Goal: Task Accomplishment & Management: Manage account settings

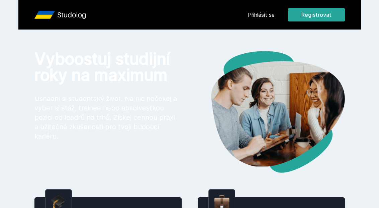
click at [265, 18] on link "Přihlásit se" at bounding box center [261, 15] width 27 height 8
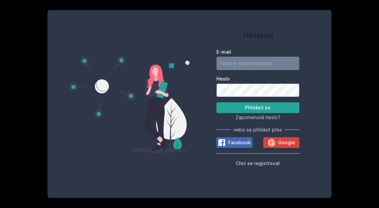
click at [265, 70] on input "E-mail" at bounding box center [258, 63] width 83 height 13
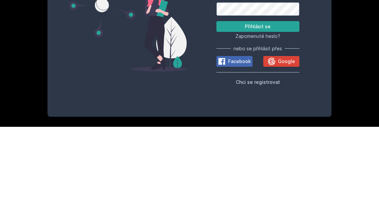
click at [287, 102] on button "Přihlásit se" at bounding box center [258, 107] width 83 height 11
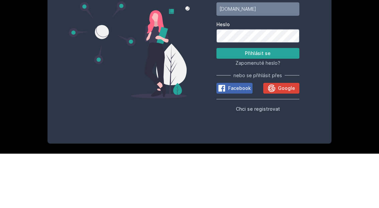
click at [286, 102] on button "Přihlásit se" at bounding box center [258, 107] width 83 height 11
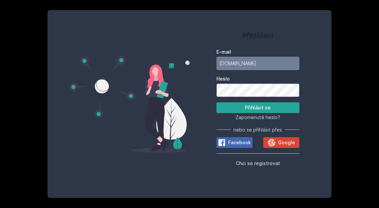
click at [266, 102] on button "Přihlásit se" at bounding box center [258, 107] width 83 height 11
click at [273, 102] on button "Přihlásit se" at bounding box center [258, 107] width 83 height 11
click at [240, 57] on input "caoa01vse.cz" at bounding box center [258, 63] width 83 height 13
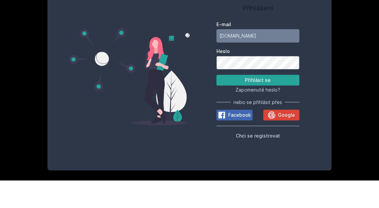
click at [280, 57] on input "caoa01vse.cz" at bounding box center [258, 63] width 83 height 13
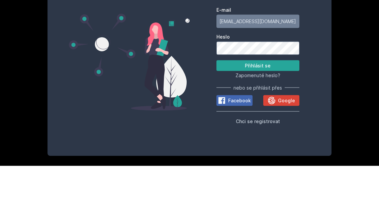
type input "caoa01@vse.cz"
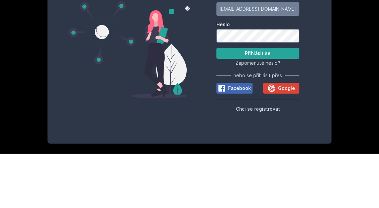
click at [281, 102] on button "Přihlásit se" at bounding box center [258, 107] width 83 height 11
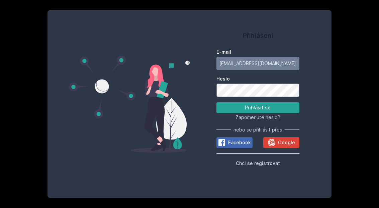
click at [271, 160] on span "Chci se registrovat" at bounding box center [258, 163] width 44 height 6
click at [280, 57] on input "E-mail" at bounding box center [258, 63] width 83 height 13
click at [270, 57] on input "cao" at bounding box center [258, 63] width 83 height 13
click at [271, 57] on input "cao" at bounding box center [258, 63] width 83 height 13
click at [268, 57] on input "cao" at bounding box center [258, 63] width 83 height 13
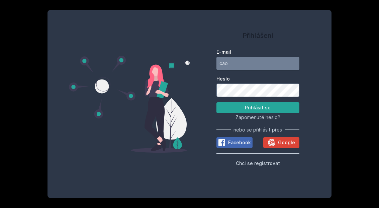
click at [260, 57] on input "cao" at bounding box center [258, 63] width 83 height 13
click at [251, 57] on input "cao" at bounding box center [258, 63] width 83 height 13
click at [250, 102] on button "Přihlásit se" at bounding box center [258, 107] width 83 height 11
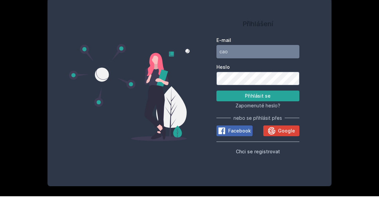
click at [241, 57] on input "cao" at bounding box center [258, 63] width 83 height 13
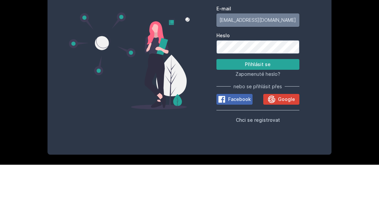
type input "[EMAIL_ADDRESS][DOMAIN_NAME]"
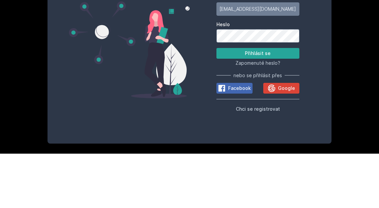
click at [274, 102] on button "Přihlásit se" at bounding box center [258, 107] width 83 height 11
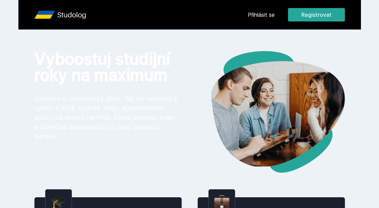
click at [270, 12] on link "Přihlásit se" at bounding box center [261, 15] width 27 height 8
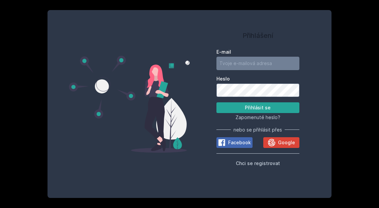
click at [252, 70] on input "E-mail" at bounding box center [258, 63] width 83 height 13
type input "[EMAIL_ADDRESS][DOMAIN_NAME]"
click at [284, 113] on button "Přihlásit se" at bounding box center [258, 107] width 83 height 11
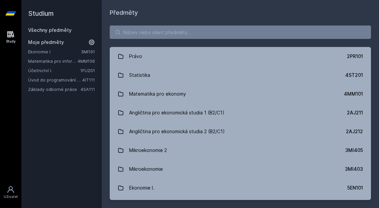
click at [38, 45] on span "Moje předměty" at bounding box center [46, 42] width 36 height 7
click at [40, 53] on link "Ekonomie I" at bounding box center [54, 51] width 53 height 7
click at [38, 54] on link "Ekonomie I" at bounding box center [54, 51] width 53 height 7
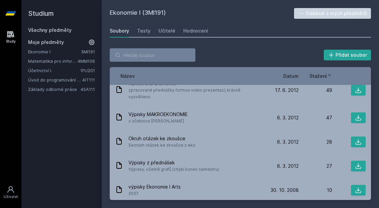
scroll to position [146, 0]
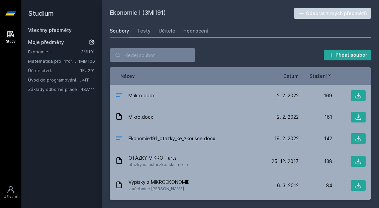
scroll to position [0, 0]
click at [352, 133] on button at bounding box center [358, 138] width 15 height 11
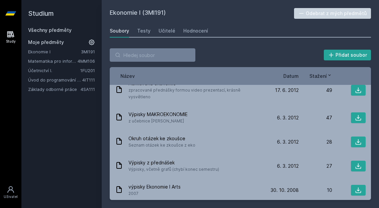
scroll to position [146, 0]
click at [359, 139] on icon at bounding box center [359, 142] width 6 height 6
